Goal: Task Accomplishment & Management: Use online tool/utility

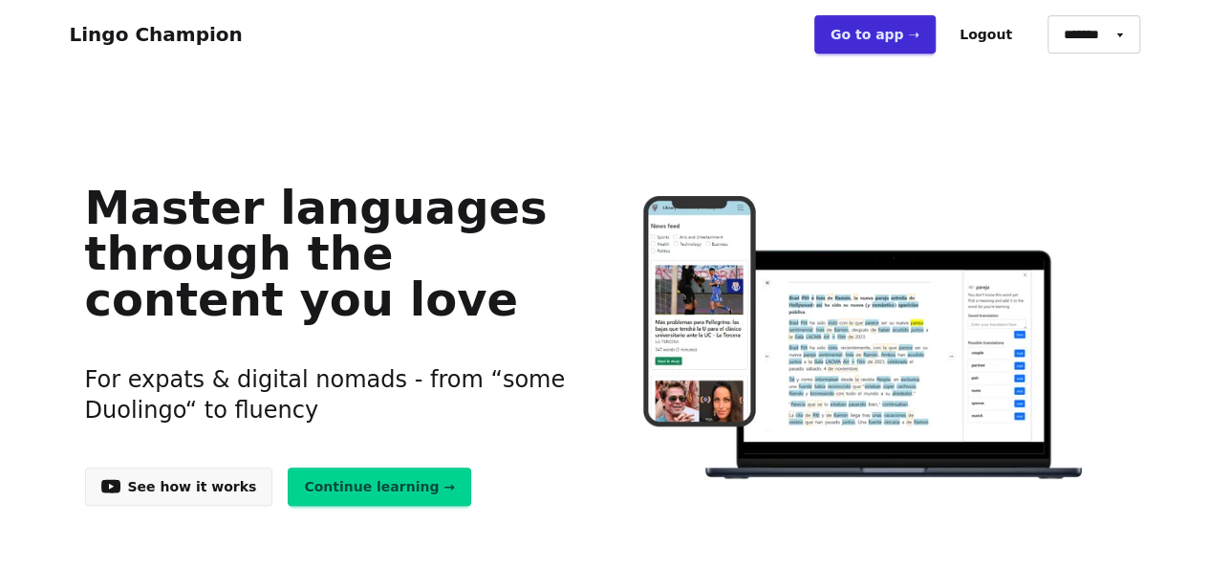
click at [910, 38] on link "Go to app ➝" at bounding box center [875, 34] width 121 height 38
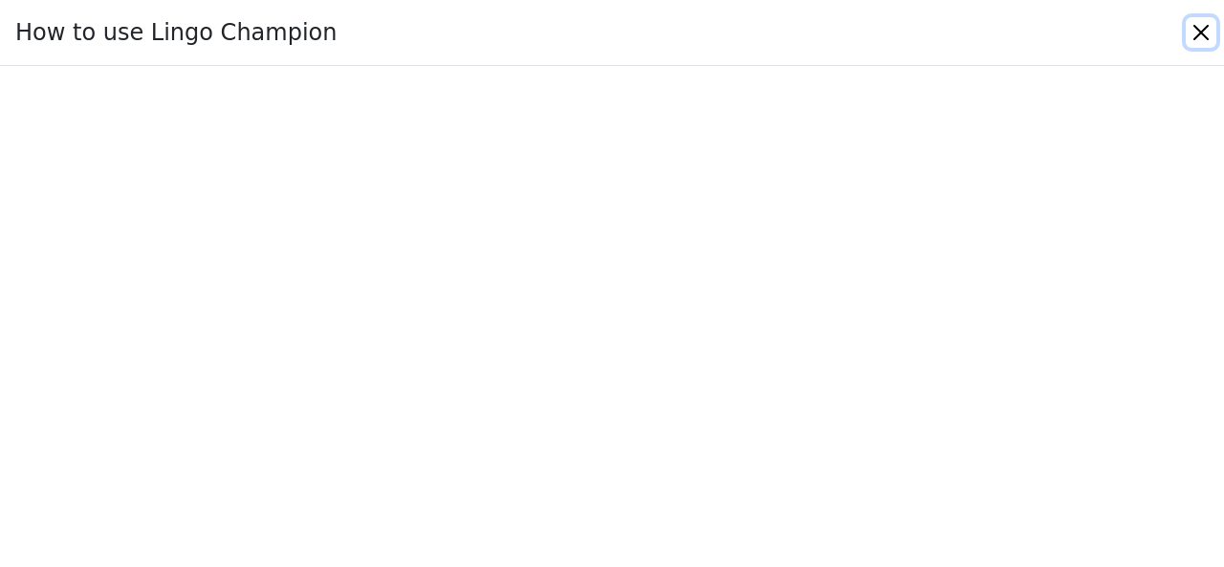
click at [1203, 34] on button "Close" at bounding box center [1201, 32] width 31 height 31
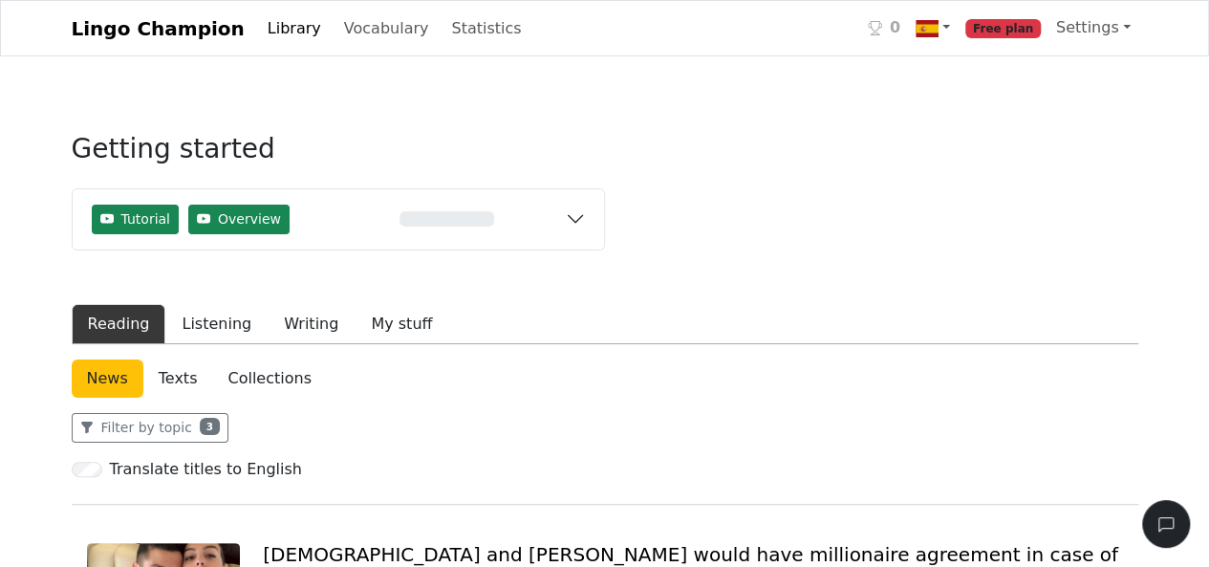
click at [154, 24] on link "Lingo Champion" at bounding box center [158, 29] width 173 height 38
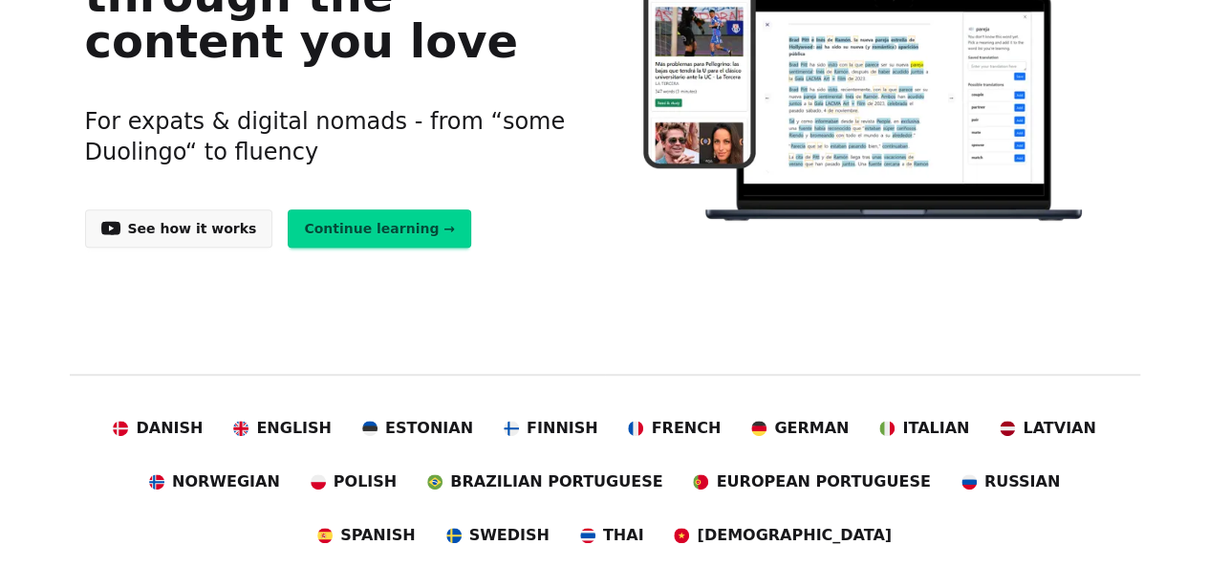
scroll to position [191, 0]
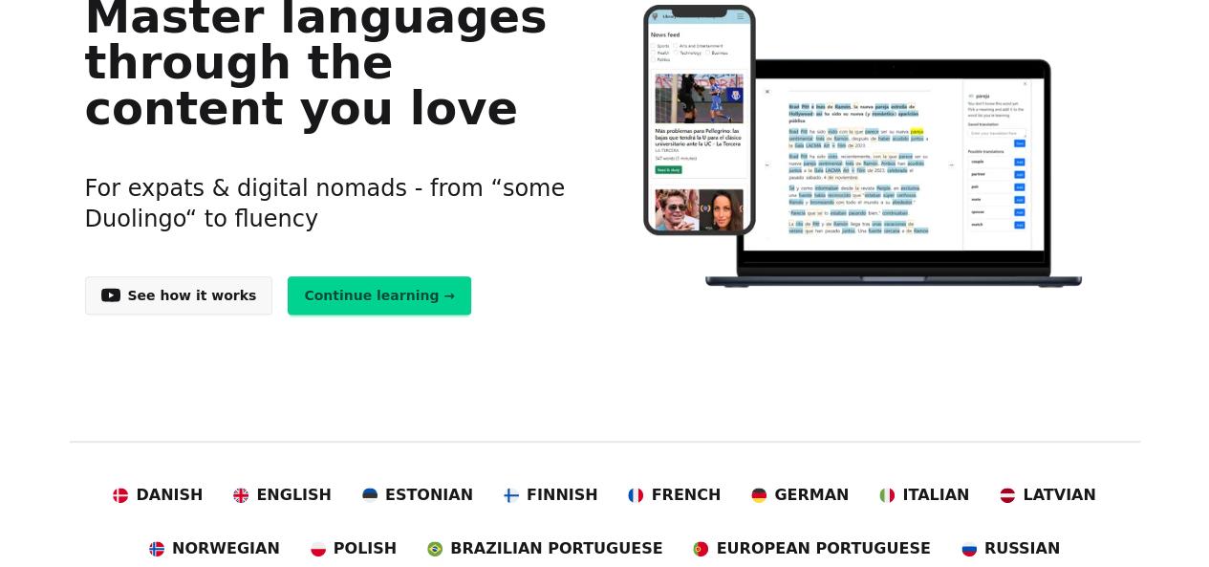
click at [323, 292] on link "Continue learning →" at bounding box center [380, 295] width 184 height 38
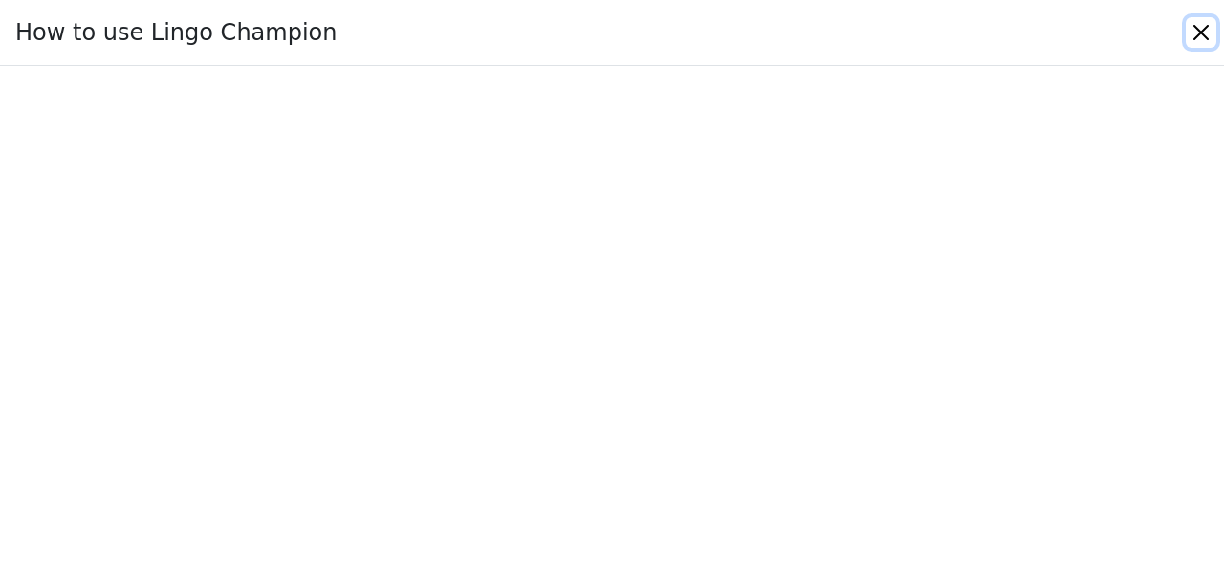
click at [1197, 25] on button "Close" at bounding box center [1201, 32] width 31 height 31
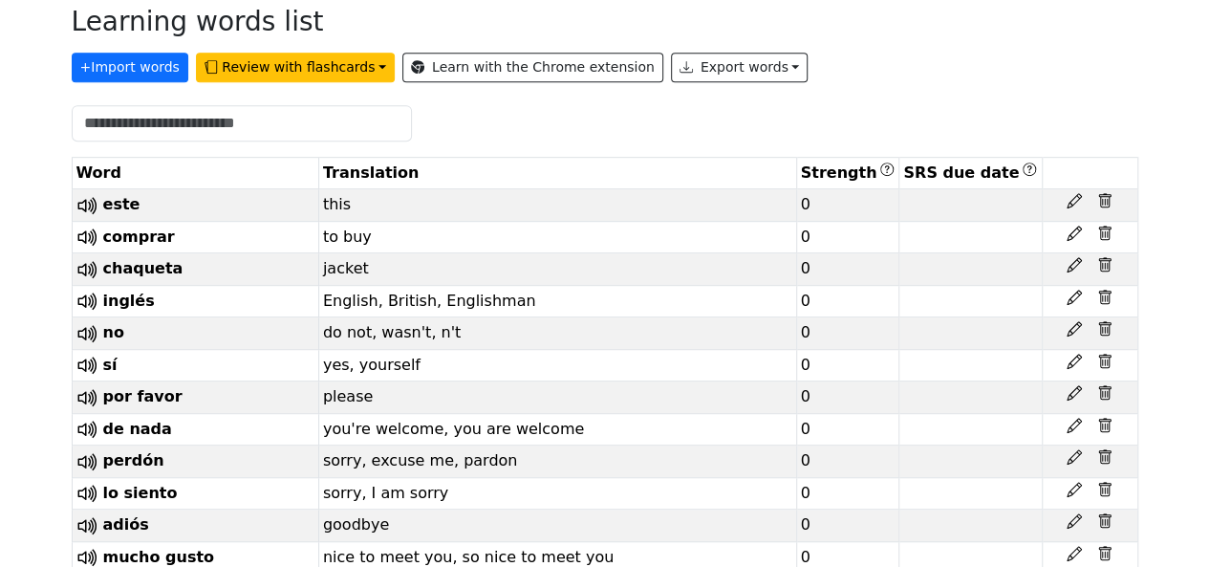
scroll to position [382, 0]
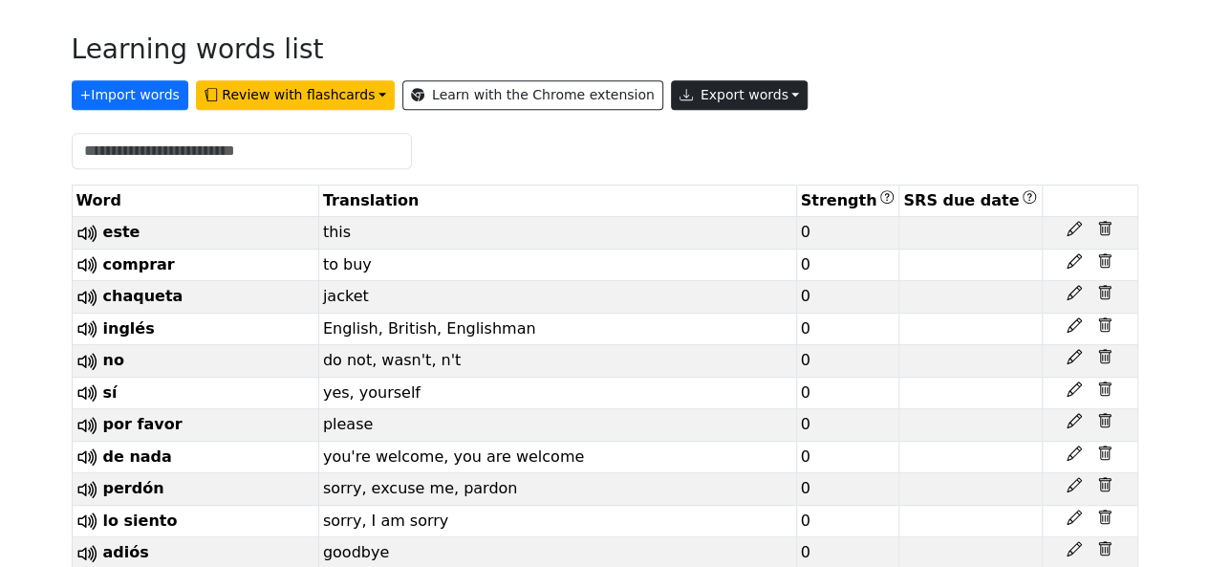
click at [723, 100] on button "Export words" at bounding box center [740, 95] width 138 height 30
click at [701, 132] on link "Copy to clipboard" at bounding box center [784, 135] width 224 height 31
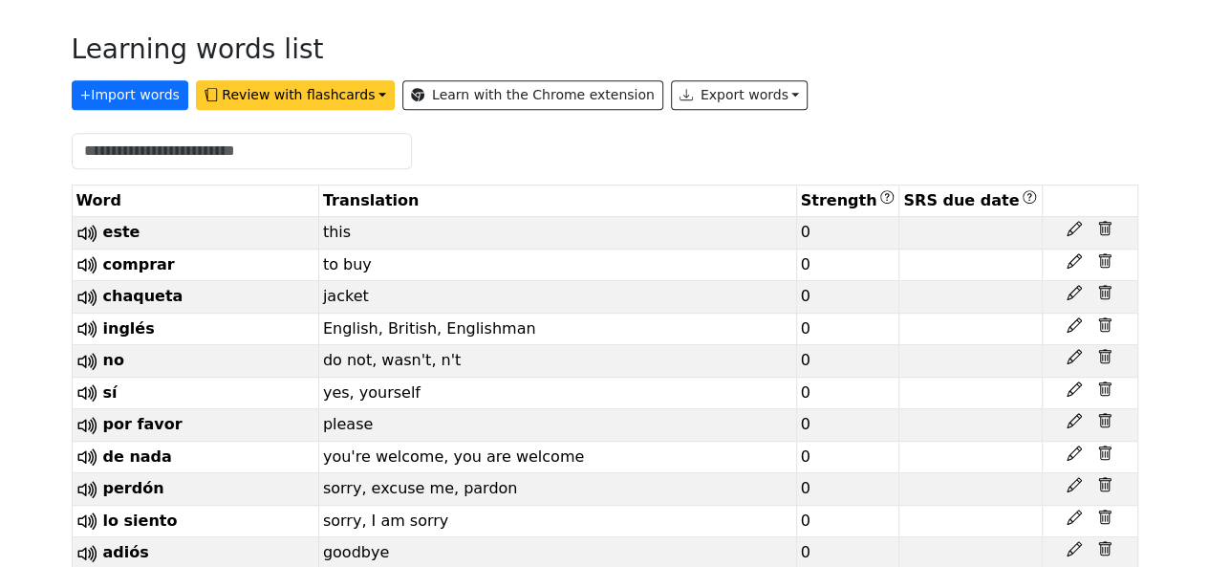
click at [350, 86] on button "Review with flashcards" at bounding box center [295, 95] width 199 height 30
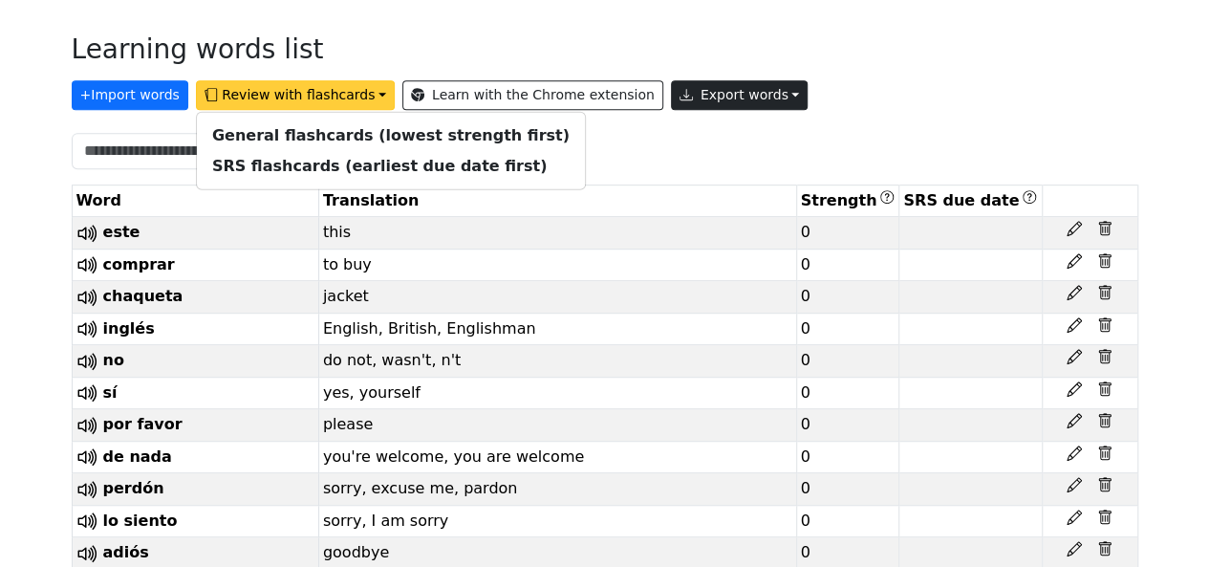
click at [685, 89] on button "Export words" at bounding box center [740, 95] width 138 height 30
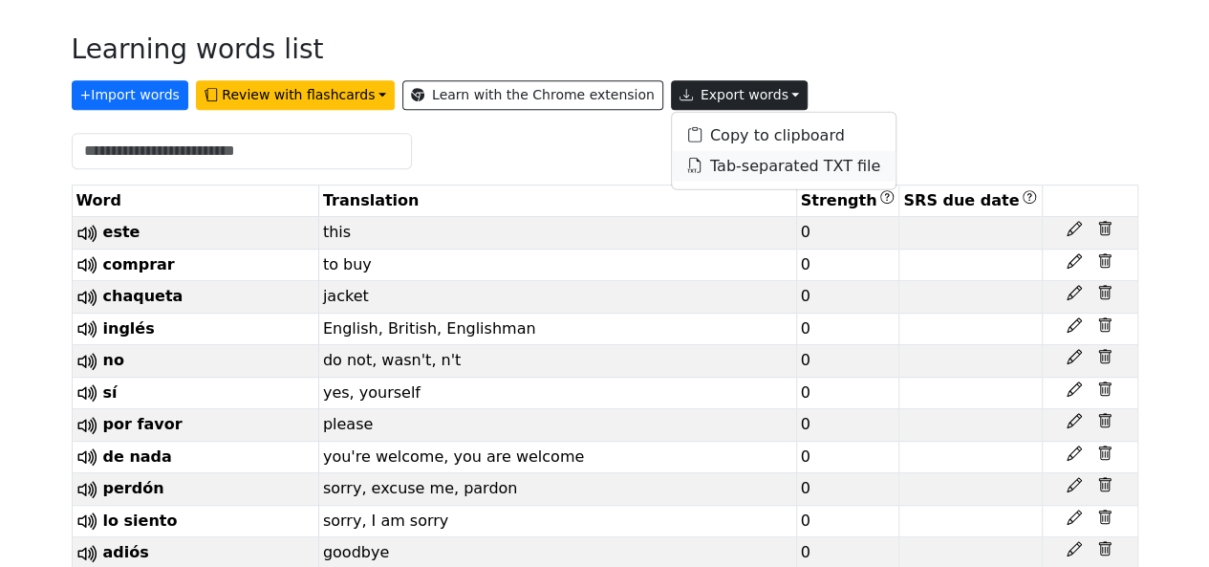
click at [683, 157] on link "Tab-separated TXT file" at bounding box center [784, 166] width 224 height 31
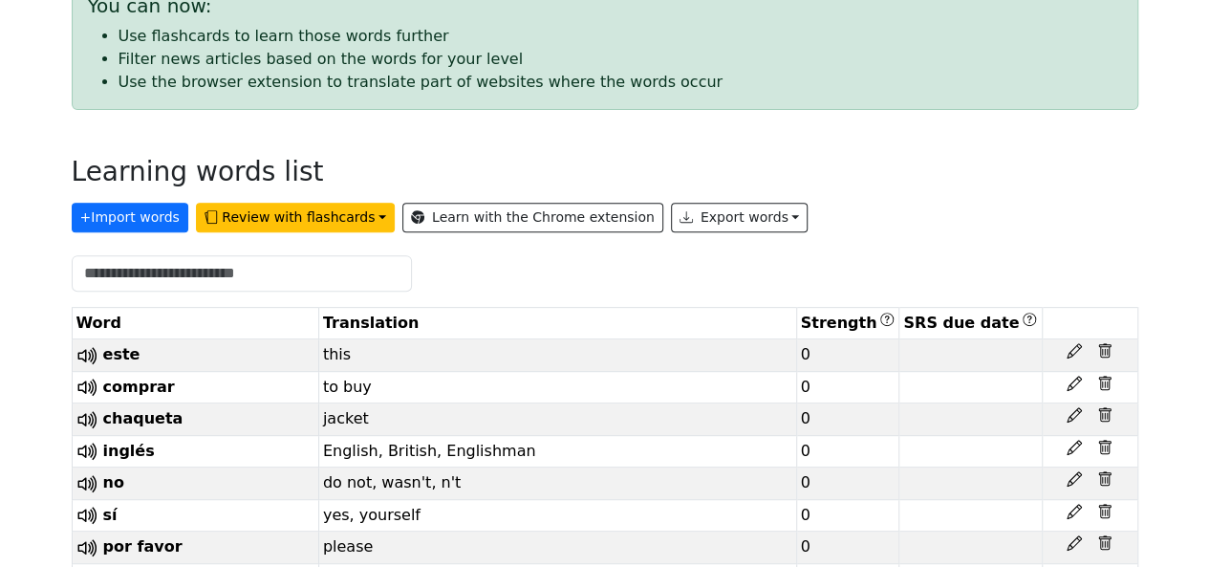
scroll to position [574, 0]
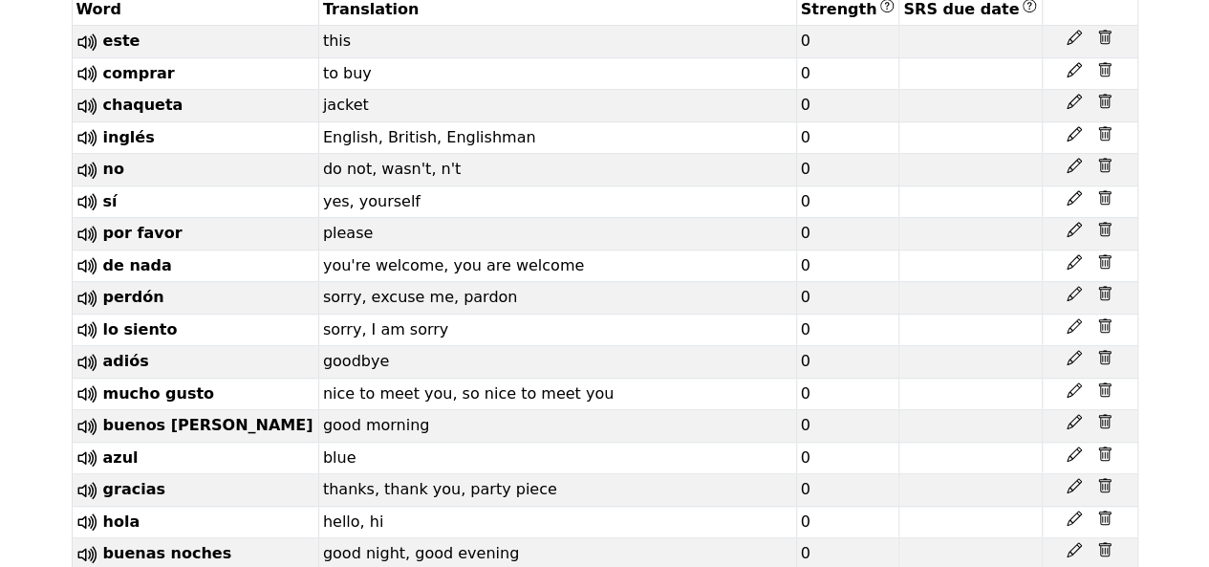
click at [796, 10] on th "Strength" at bounding box center [847, 10] width 103 height 32
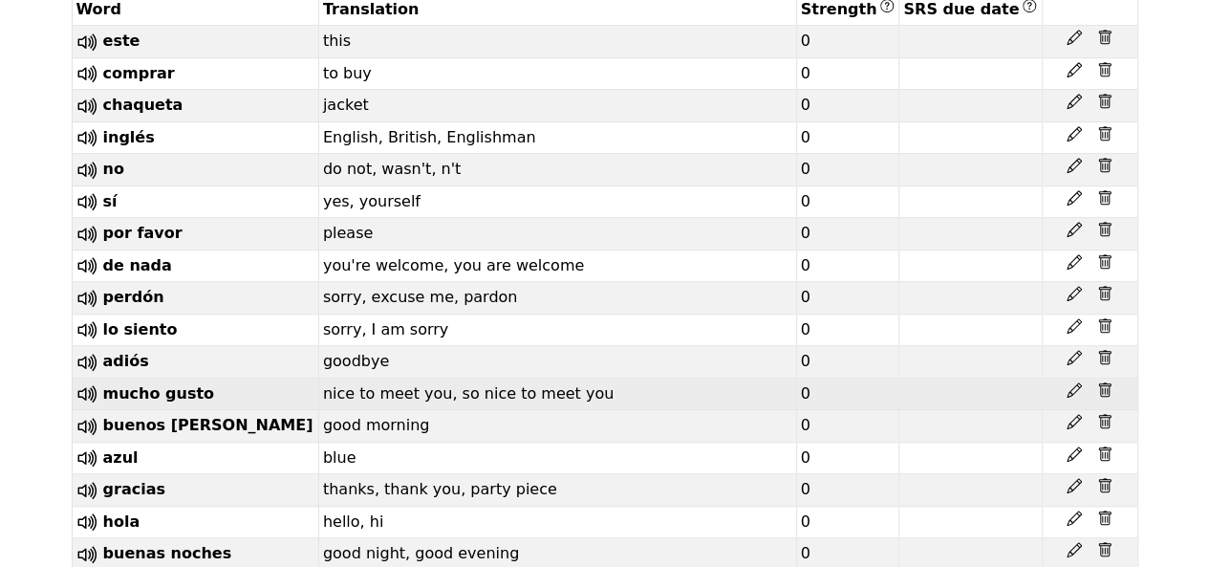
scroll to position [0, 0]
